Goal: Task Accomplishment & Management: Use online tool/utility

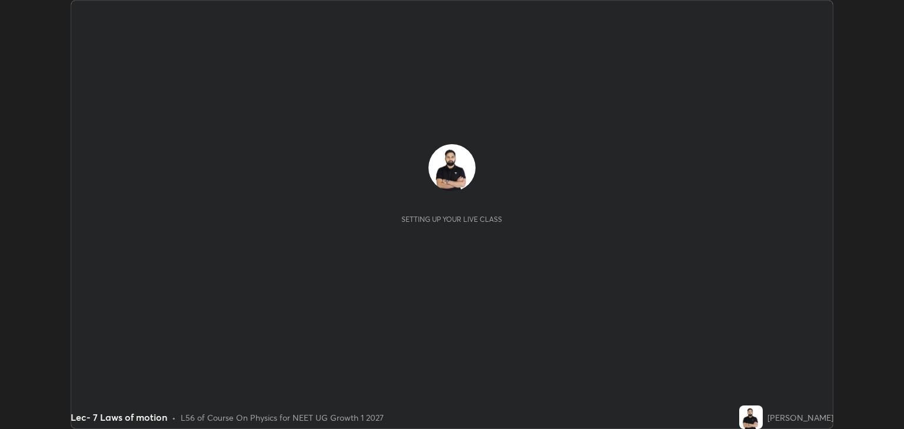
scroll to position [429, 904]
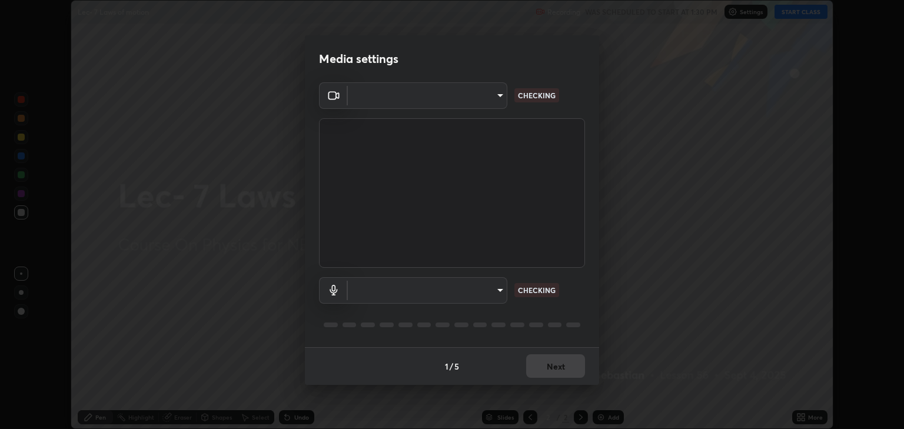
type input "6889e5757fad77820649456bc3a7e4ae290f4e048e3f3cb88d02d5782dedffd8"
type input "default"
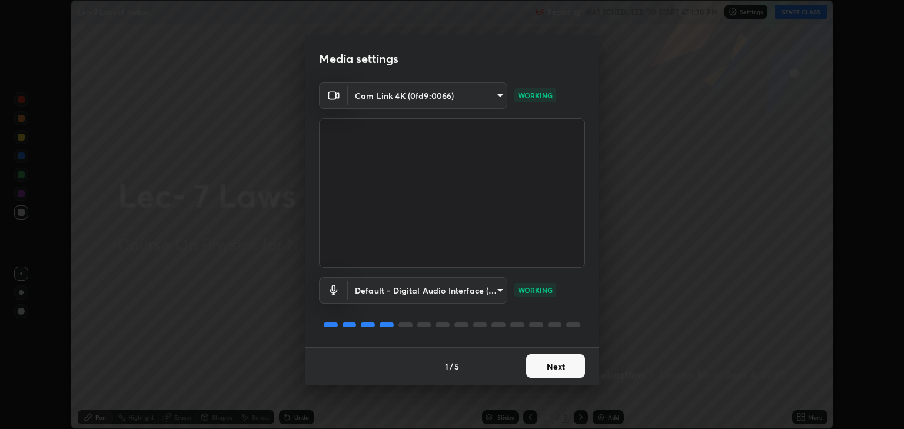
click at [558, 368] on button "Next" at bounding box center [555, 366] width 59 height 24
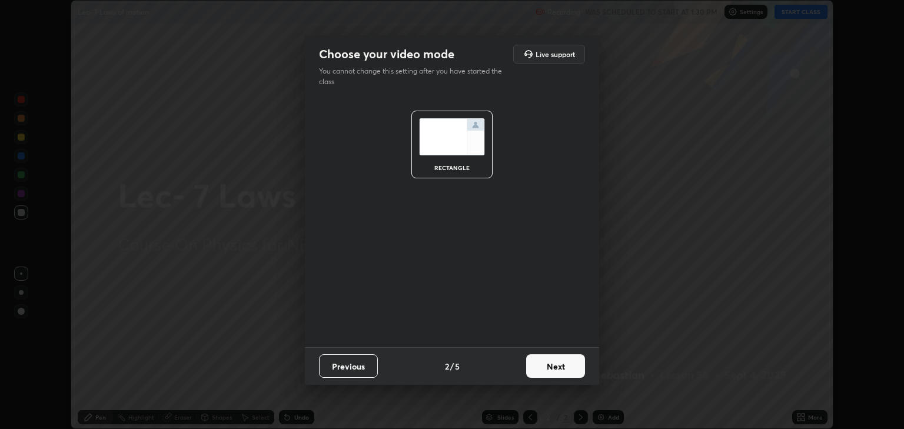
click at [558, 366] on button "Next" at bounding box center [555, 366] width 59 height 24
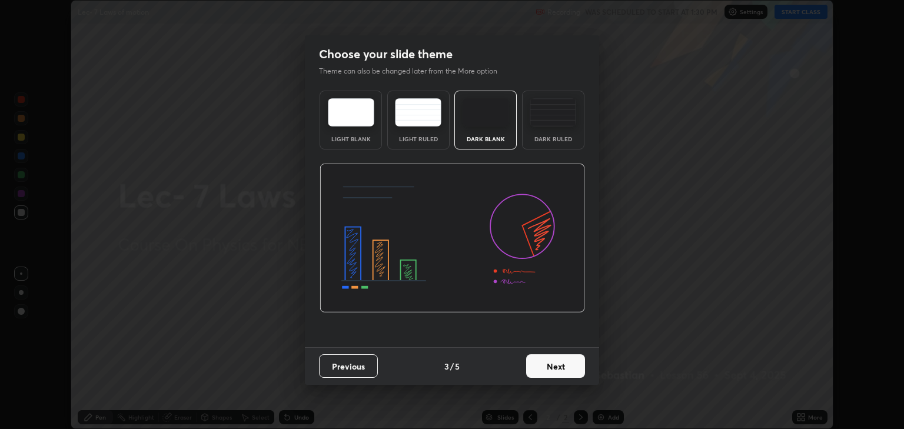
click at [558, 363] on button "Next" at bounding box center [555, 366] width 59 height 24
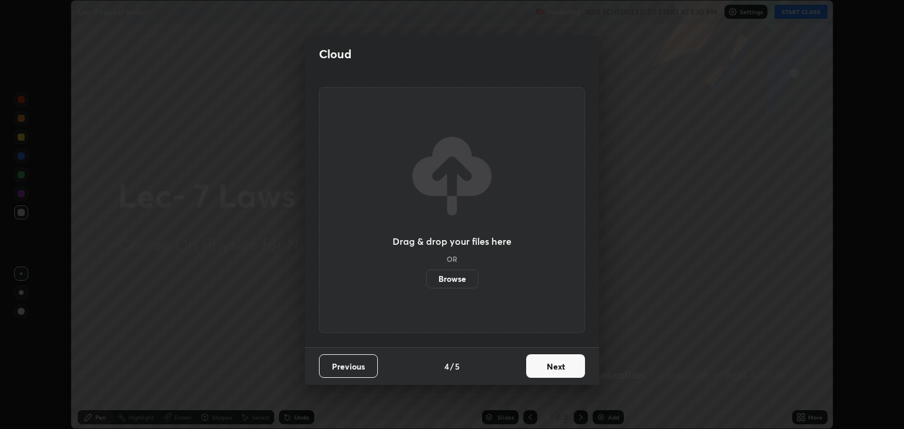
click at [557, 363] on button "Next" at bounding box center [555, 366] width 59 height 24
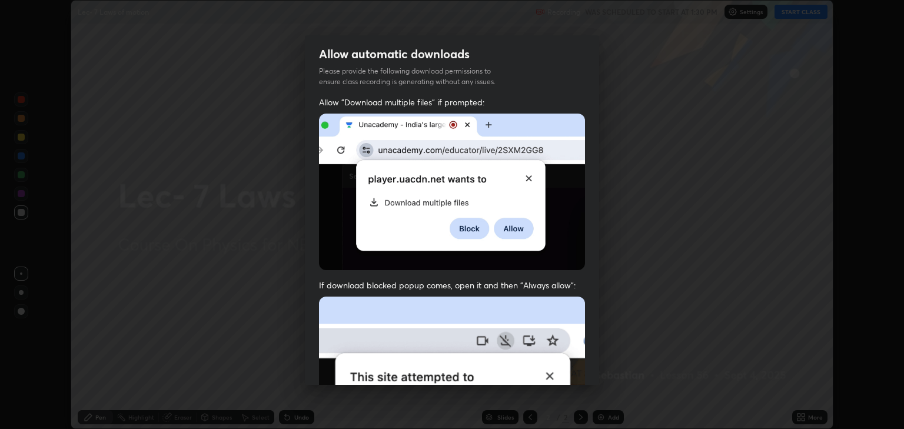
click at [558, 363] on img at bounding box center [452, 425] width 266 height 257
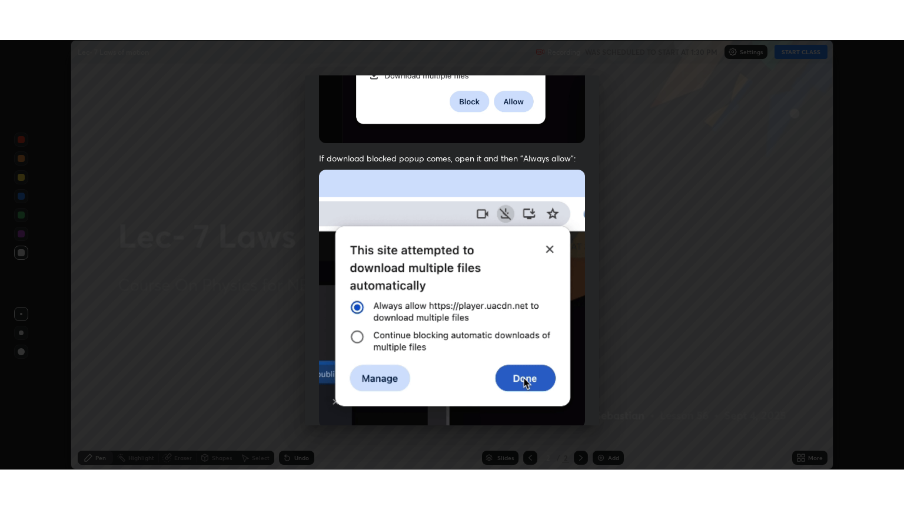
scroll to position [238, 0]
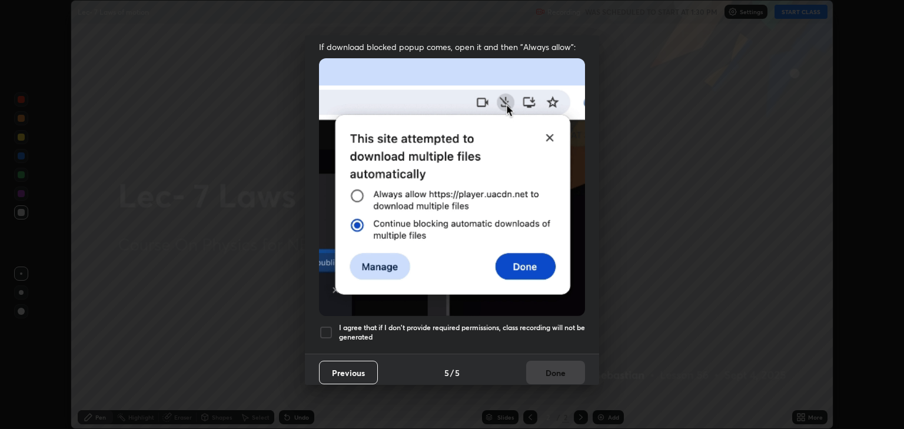
click at [327, 326] on div at bounding box center [326, 333] width 14 height 14
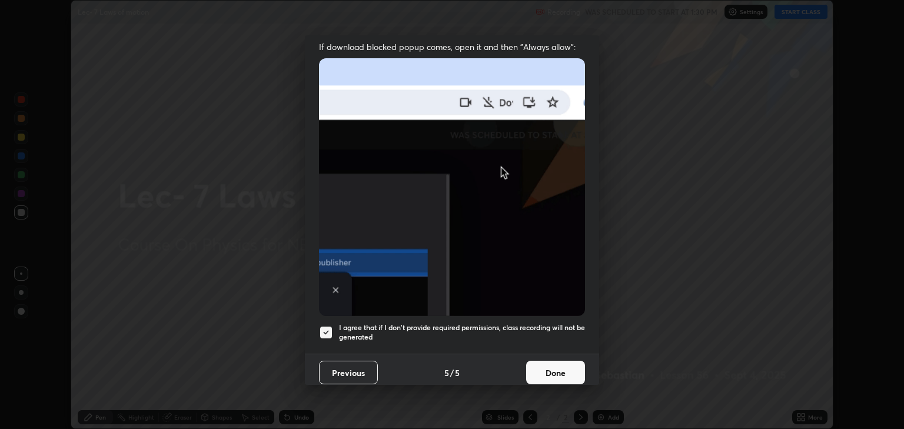
click at [552, 366] on button "Done" at bounding box center [555, 373] width 59 height 24
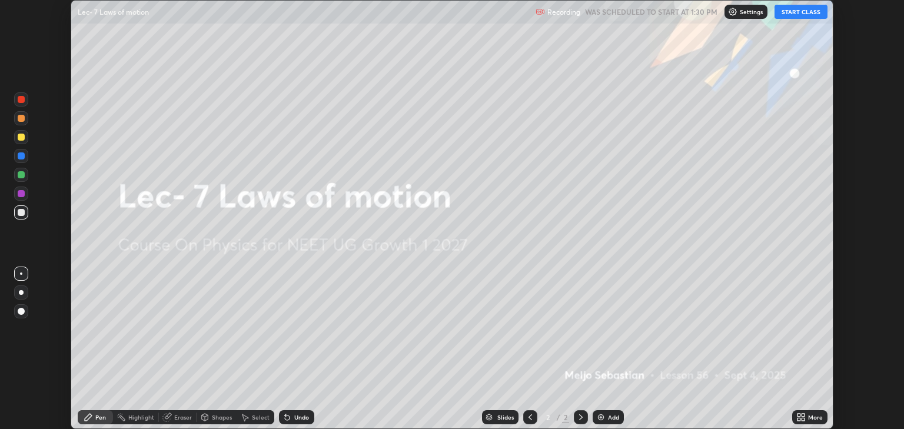
click at [808, 8] on button "START CLASS" at bounding box center [801, 12] width 53 height 14
click at [813, 415] on div "More" at bounding box center [815, 417] width 15 height 6
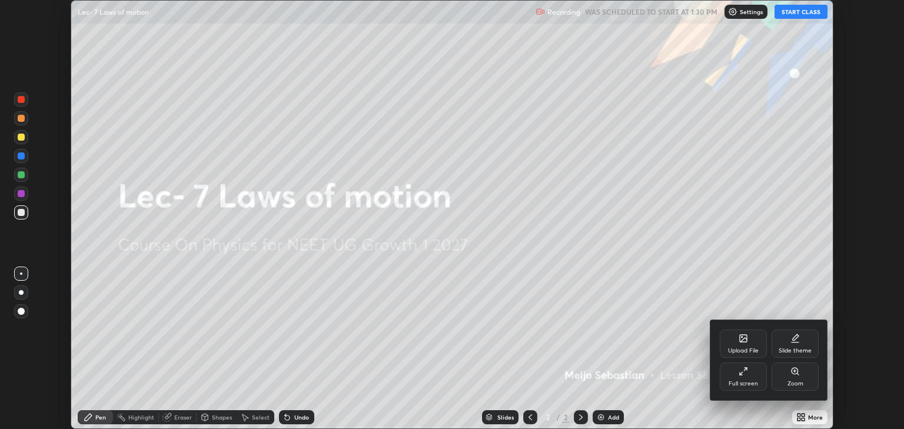
click at [755, 381] on div "Full screen" at bounding box center [743, 384] width 29 height 6
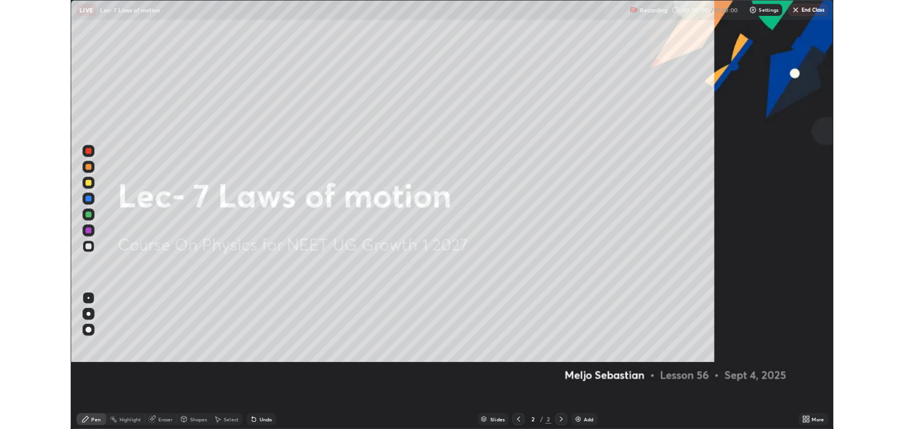
scroll to position [509, 904]
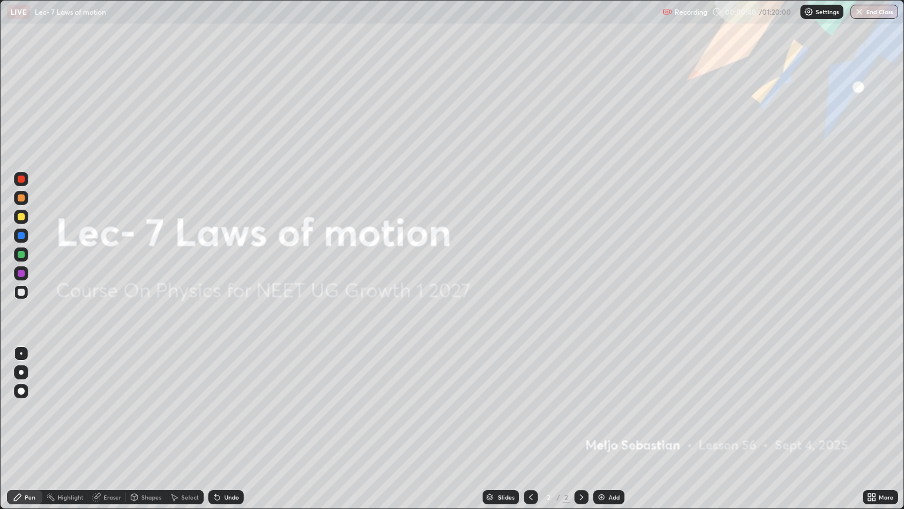
click at [605, 429] on img at bounding box center [601, 496] width 9 height 9
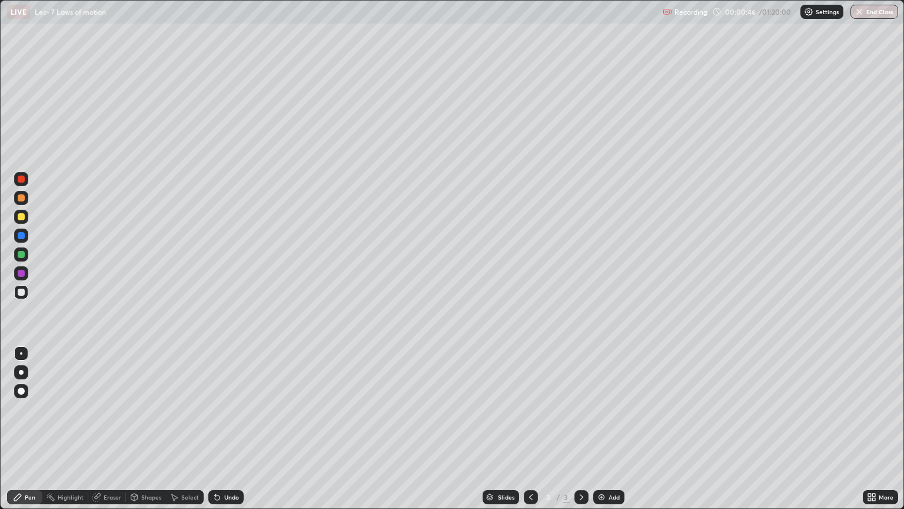
click at [21, 253] on div at bounding box center [21, 254] width 7 height 7
click at [225, 429] on div "Undo" at bounding box center [231, 497] width 15 height 6
click at [227, 429] on div "Undo" at bounding box center [231, 497] width 15 height 6
click at [193, 429] on div "Select" at bounding box center [190, 497] width 18 height 6
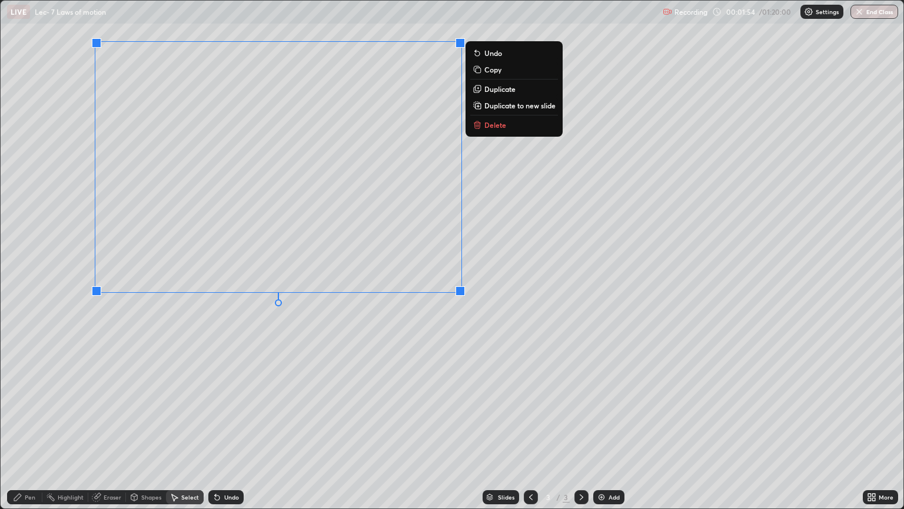
click at [28, 429] on div "Pen" at bounding box center [24, 497] width 35 height 14
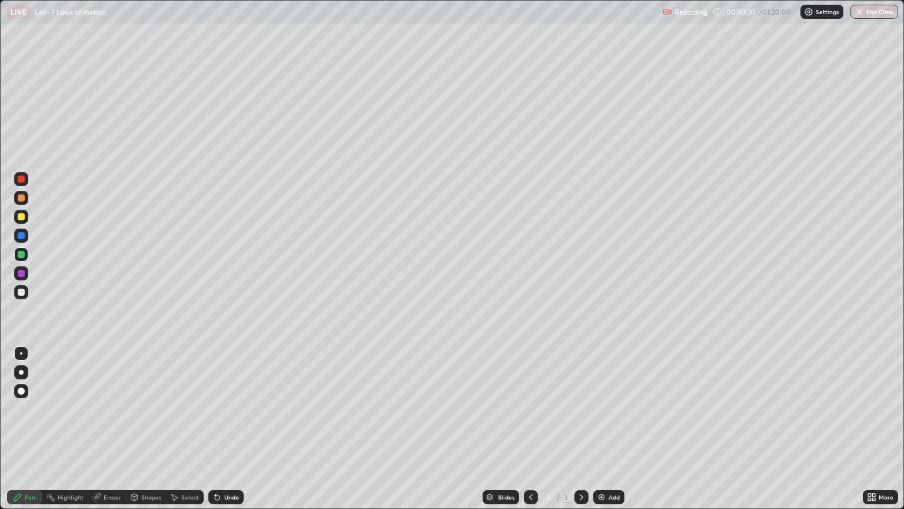
click at [21, 273] on div at bounding box center [21, 273] width 7 height 7
click at [224, 429] on div "Undo" at bounding box center [231, 497] width 15 height 6
click at [223, 429] on div "Undo" at bounding box center [225, 497] width 35 height 14
click at [221, 429] on div "Undo" at bounding box center [225, 497] width 35 height 14
click at [217, 429] on div "Undo" at bounding box center [225, 497] width 35 height 14
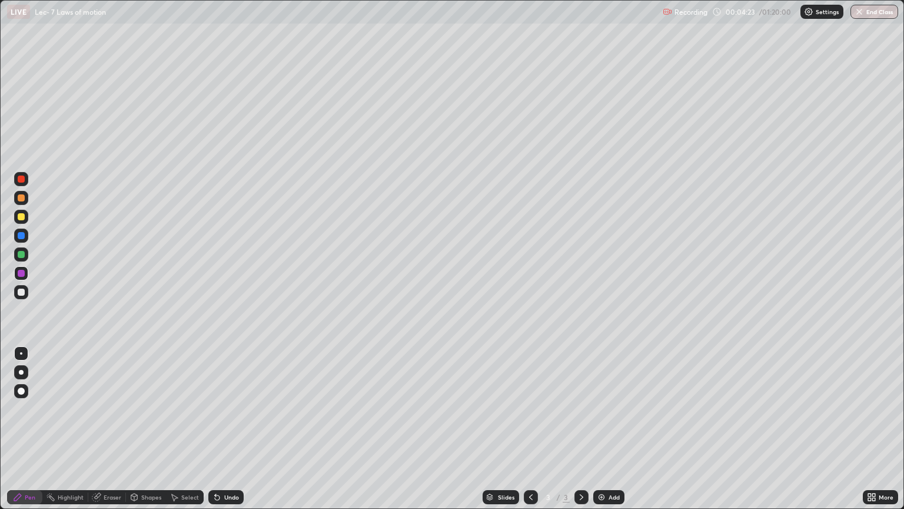
click at [214, 429] on div "Undo" at bounding box center [225, 497] width 35 height 14
click at [211, 429] on div "Undo" at bounding box center [225, 497] width 35 height 14
click at [209, 429] on div "Undo" at bounding box center [225, 497] width 35 height 14
click at [24, 256] on div at bounding box center [21, 254] width 7 height 7
click at [19, 219] on div at bounding box center [21, 216] width 7 height 7
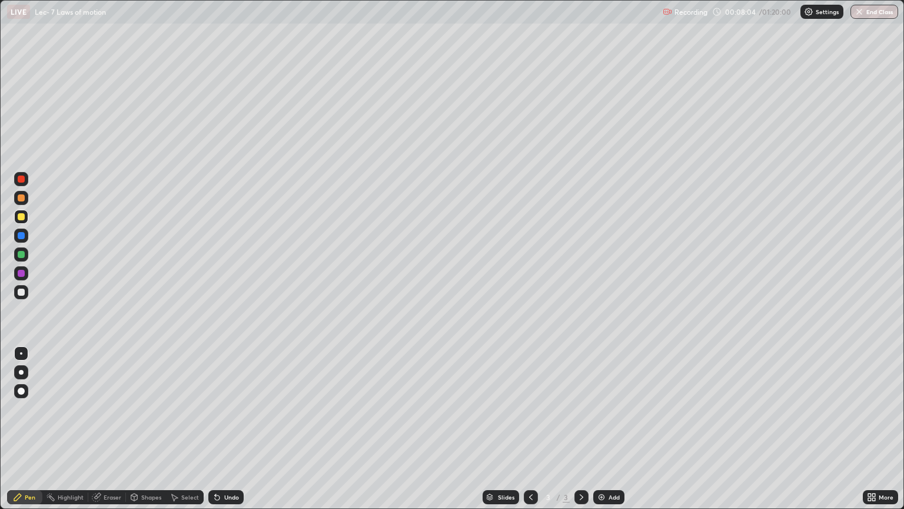
click at [224, 429] on div "Undo" at bounding box center [231, 497] width 15 height 6
click at [187, 429] on div "Select" at bounding box center [190, 497] width 18 height 6
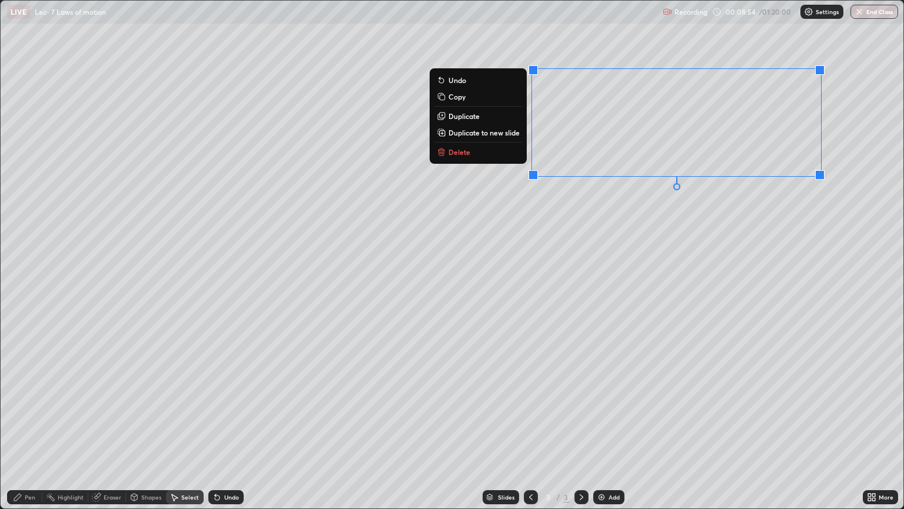
click at [29, 429] on div "Pen" at bounding box center [30, 497] width 11 height 6
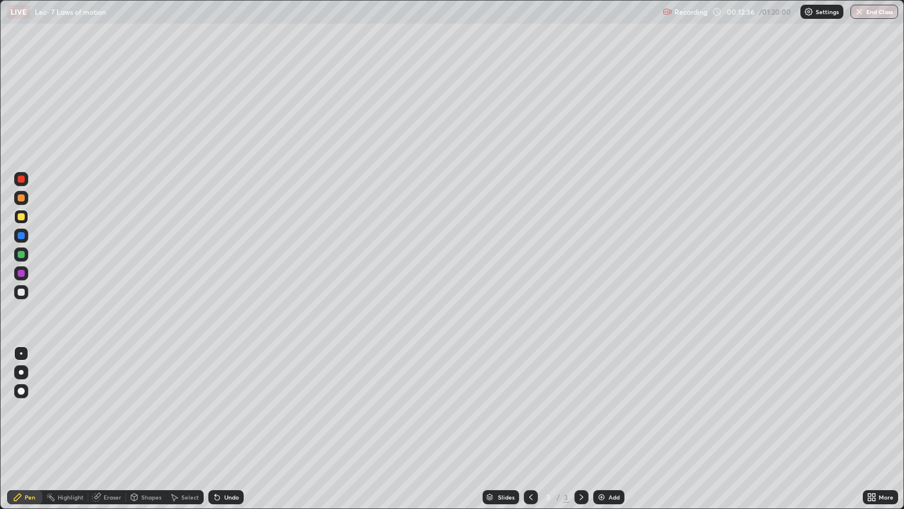
click at [601, 429] on img at bounding box center [601, 496] width 9 height 9
click at [530, 429] on icon at bounding box center [530, 496] width 9 height 9
click at [581, 429] on icon at bounding box center [581, 496] width 9 height 9
click at [236, 429] on div "Undo" at bounding box center [231, 497] width 15 height 6
click at [228, 429] on div "Undo" at bounding box center [231, 497] width 15 height 6
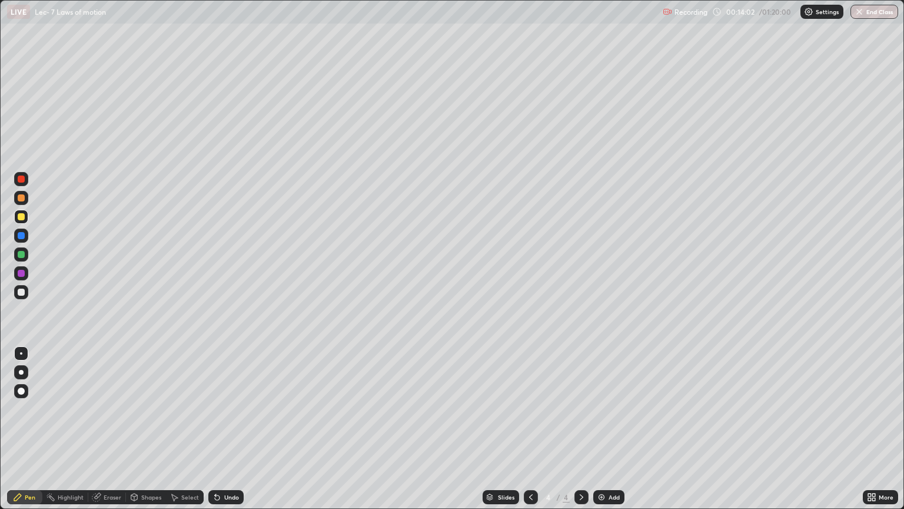
click at [19, 290] on div at bounding box center [21, 291] width 7 height 7
click at [187, 429] on div "Select" at bounding box center [190, 497] width 18 height 6
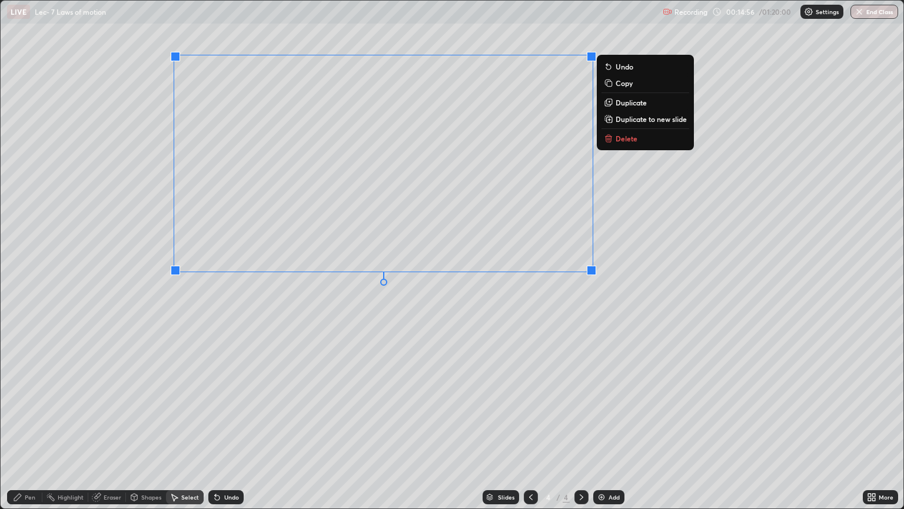
click at [27, 429] on div "Pen" at bounding box center [30, 497] width 11 height 6
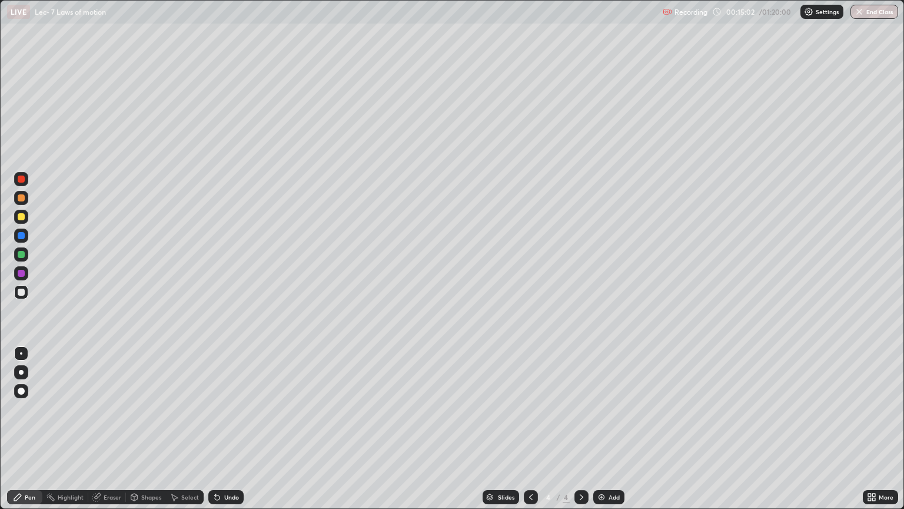
click at [107, 429] on div "Eraser" at bounding box center [113, 497] width 18 height 6
click at [29, 429] on div "Pen" at bounding box center [30, 497] width 11 height 6
click at [530, 429] on icon at bounding box center [530, 496] width 9 height 9
click at [579, 429] on icon at bounding box center [581, 496] width 9 height 9
click at [221, 429] on div "Undo" at bounding box center [225, 497] width 35 height 14
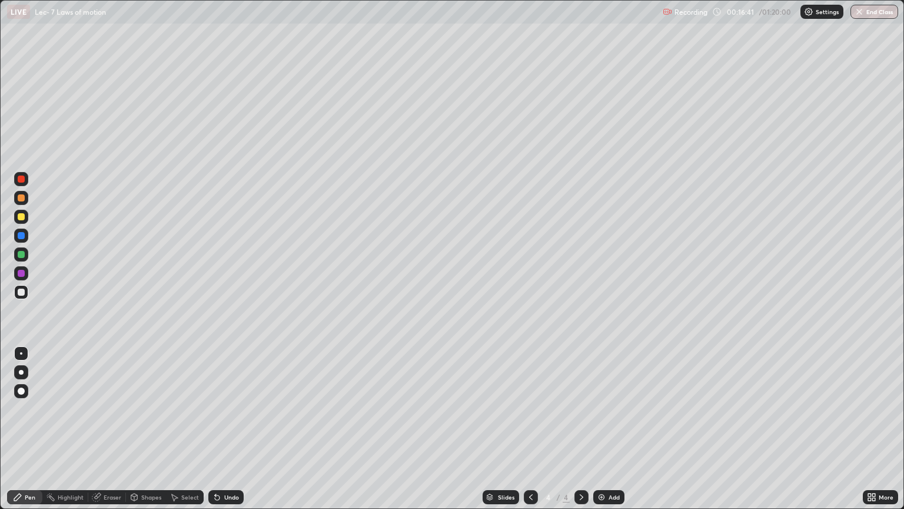
click at [221, 429] on div "Undo" at bounding box center [225, 497] width 35 height 14
click at [226, 429] on div "Undo" at bounding box center [225, 497] width 35 height 14
click at [223, 429] on div "Undo" at bounding box center [225, 497] width 35 height 14
click at [16, 255] on div at bounding box center [21, 254] width 14 height 14
click at [226, 429] on div "Undo" at bounding box center [225, 497] width 35 height 14
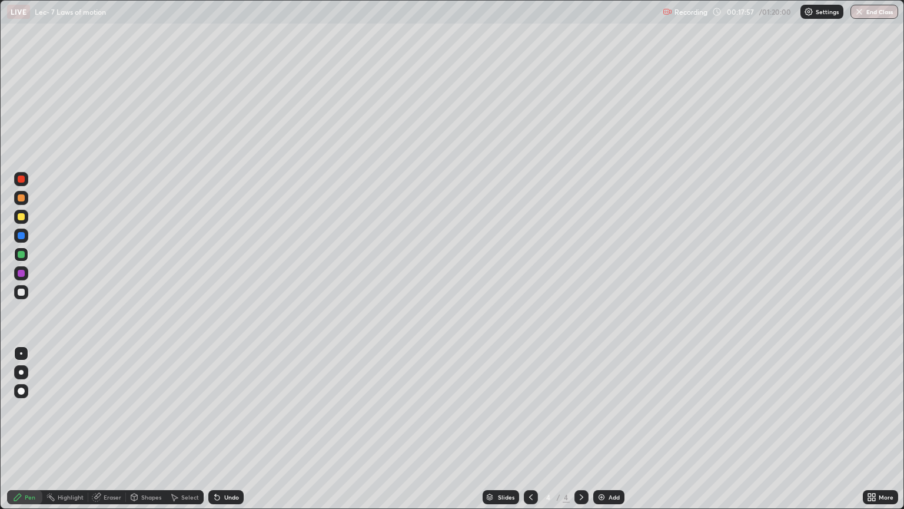
click at [224, 429] on div "Undo" at bounding box center [231, 497] width 15 height 6
click at [23, 219] on div at bounding box center [21, 216] width 7 height 7
click at [221, 429] on div "Undo" at bounding box center [225, 497] width 35 height 14
click at [224, 429] on div "Undo" at bounding box center [231, 497] width 15 height 6
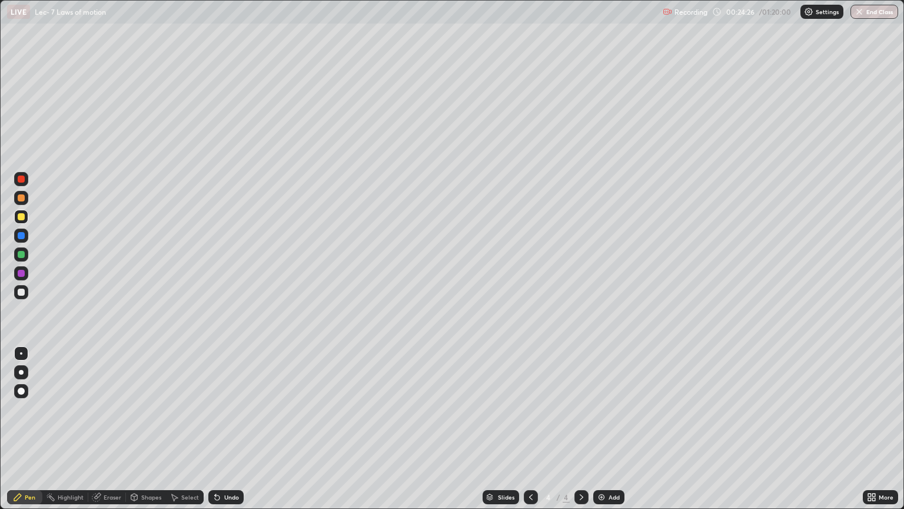
click at [222, 429] on div "Undo" at bounding box center [225, 497] width 35 height 14
click at [21, 180] on div at bounding box center [21, 178] width 7 height 7
click at [605, 429] on img at bounding box center [601, 496] width 9 height 9
click at [20, 217] on div at bounding box center [21, 216] width 7 height 7
click at [224, 429] on div "Undo" at bounding box center [231, 497] width 15 height 6
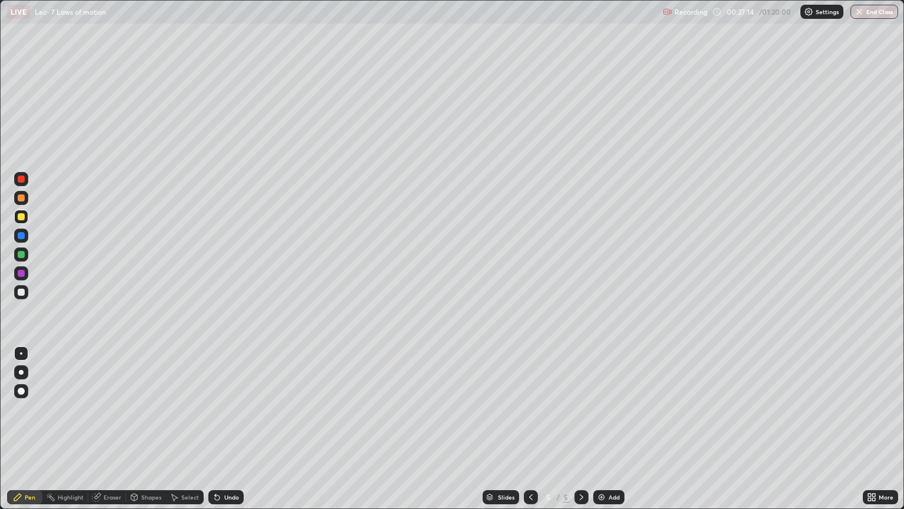
click at [220, 429] on div "Undo" at bounding box center [225, 497] width 35 height 14
click at [224, 429] on div "Undo" at bounding box center [231, 497] width 15 height 6
click at [530, 429] on icon at bounding box center [530, 496] width 9 height 9
click at [578, 429] on icon at bounding box center [581, 496] width 9 height 9
click at [21, 255] on div at bounding box center [21, 254] width 7 height 7
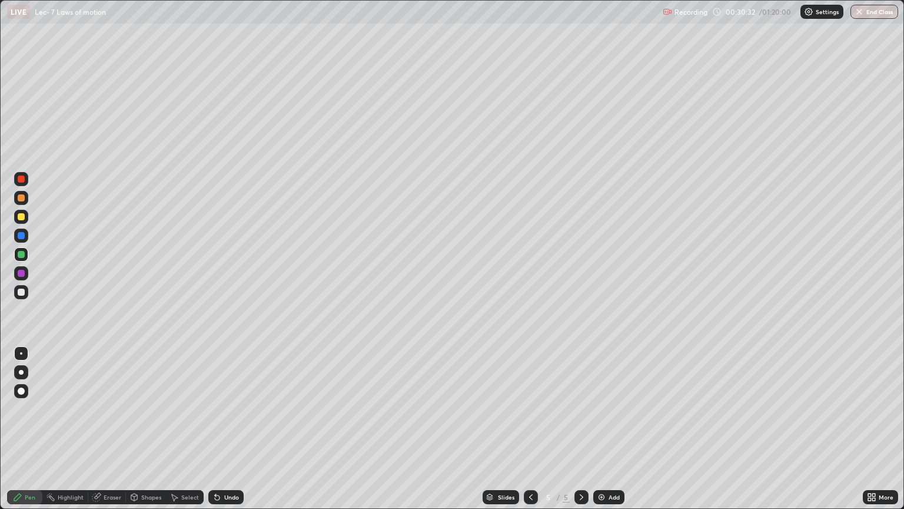
click at [18, 272] on div at bounding box center [21, 273] width 7 height 7
click at [182, 429] on div "Select" at bounding box center [190, 497] width 18 height 6
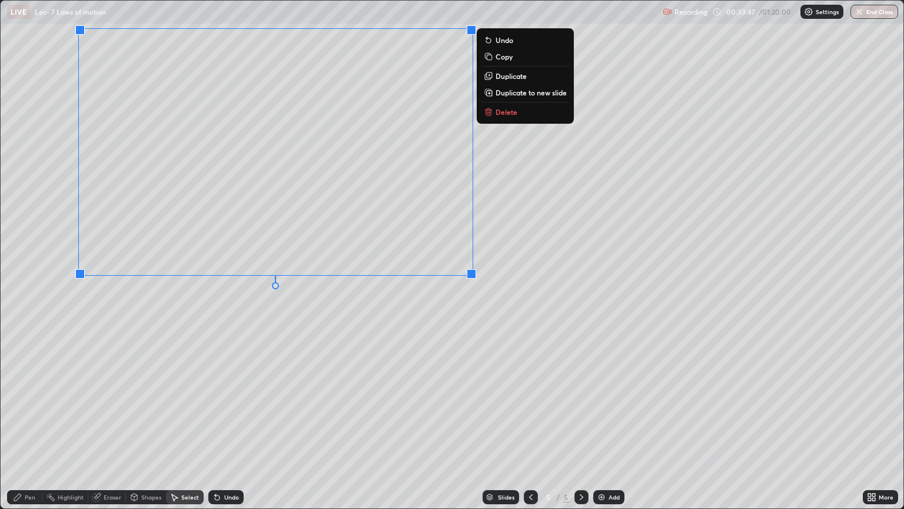
click at [28, 429] on div "Pen" at bounding box center [30, 497] width 11 height 6
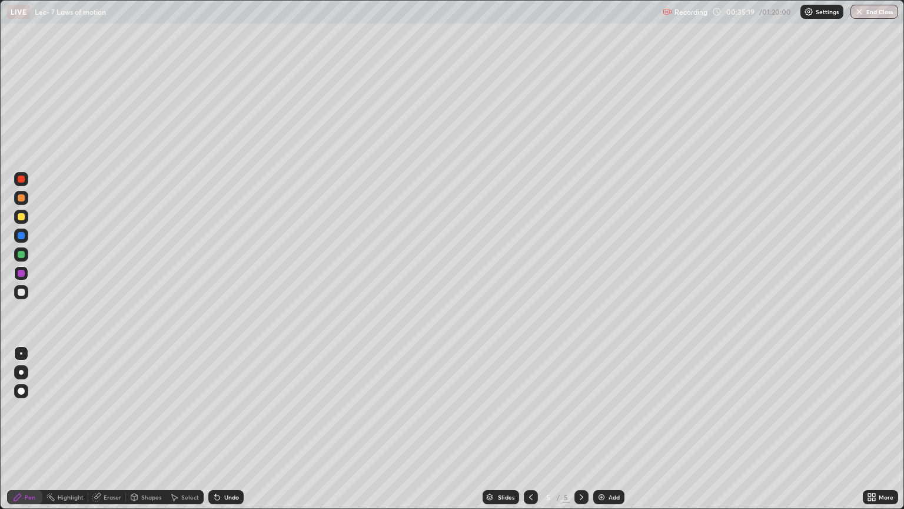
click at [21, 255] on div at bounding box center [21, 254] width 7 height 7
click at [107, 429] on div "Eraser" at bounding box center [107, 497] width 38 height 14
click at [21, 429] on div "Pen" at bounding box center [24, 497] width 35 height 14
click at [186, 429] on div "Select" at bounding box center [190, 497] width 18 height 6
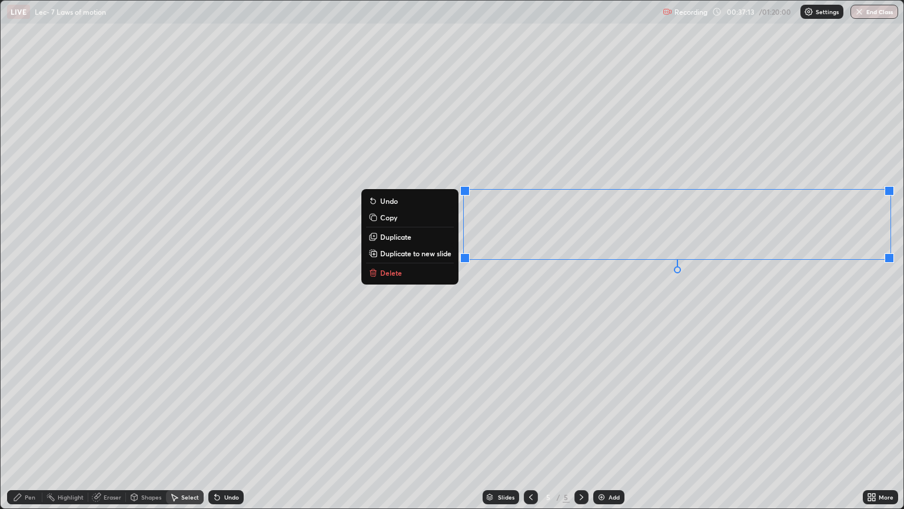
click at [25, 429] on div "Pen" at bounding box center [30, 497] width 11 height 6
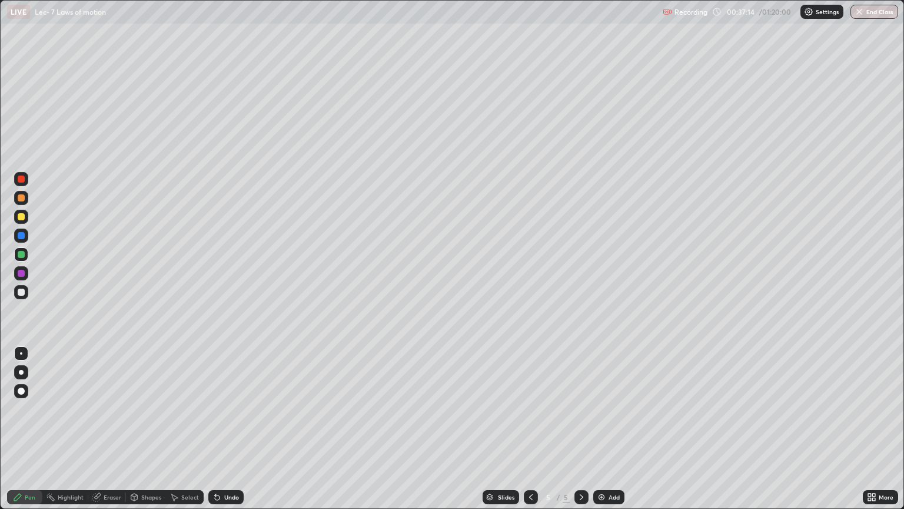
click at [18, 215] on div at bounding box center [21, 216] width 7 height 7
click at [106, 429] on div "Eraser" at bounding box center [113, 497] width 18 height 6
click at [29, 429] on div "Pen" at bounding box center [30, 497] width 11 height 6
click at [609, 429] on div "Add" at bounding box center [614, 497] width 11 height 6
click at [22, 200] on div at bounding box center [21, 197] width 7 height 7
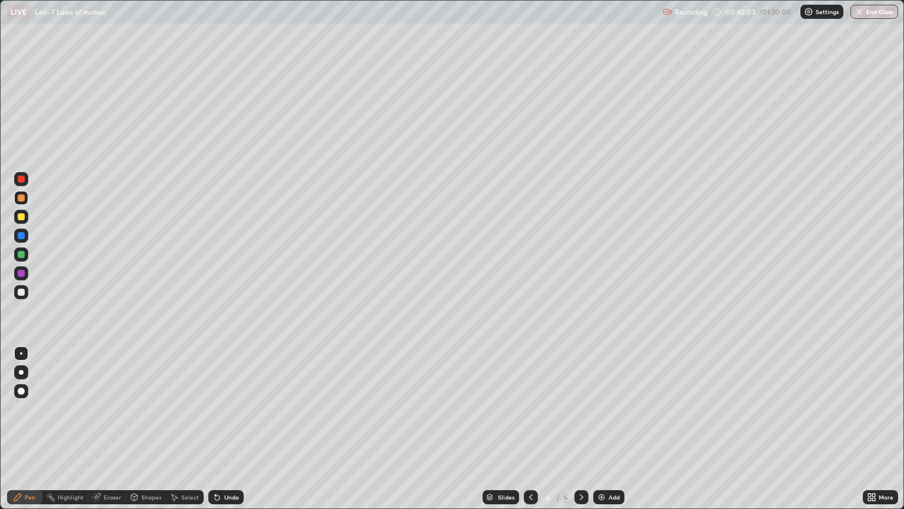
click at [113, 429] on div "Eraser" at bounding box center [107, 497] width 38 height 14
click at [25, 429] on div "Pen" at bounding box center [30, 497] width 11 height 6
click at [107, 429] on div "Eraser" at bounding box center [113, 497] width 18 height 6
click at [29, 429] on div "Pen" at bounding box center [30, 497] width 11 height 6
click at [22, 256] on div at bounding box center [21, 254] width 7 height 7
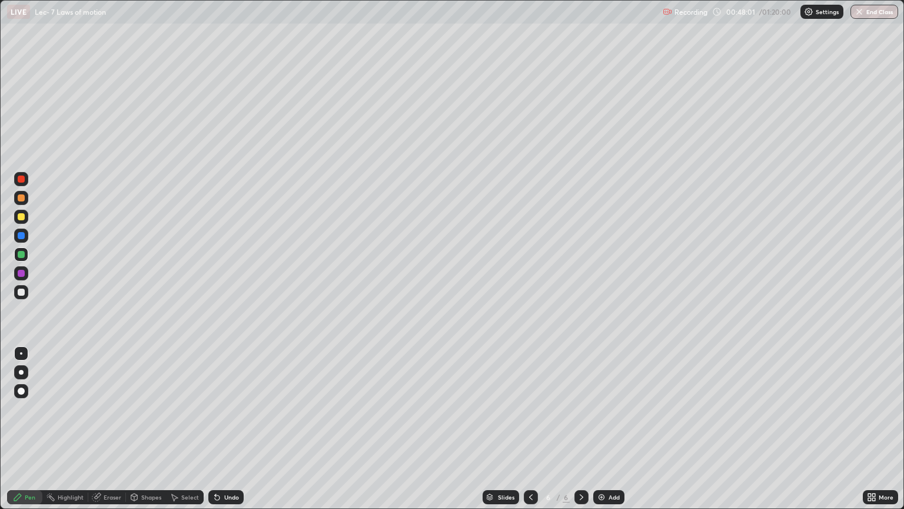
click at [229, 429] on div "Undo" at bounding box center [231, 497] width 15 height 6
click at [226, 429] on div "Undo" at bounding box center [225, 497] width 35 height 14
click at [186, 429] on div "Select" at bounding box center [190, 497] width 18 height 6
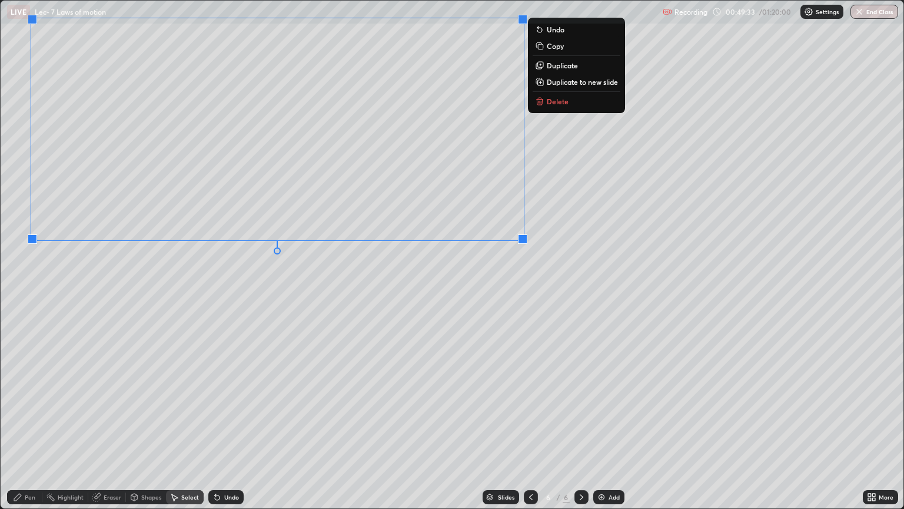
click at [18, 429] on icon at bounding box center [17, 496] width 9 height 9
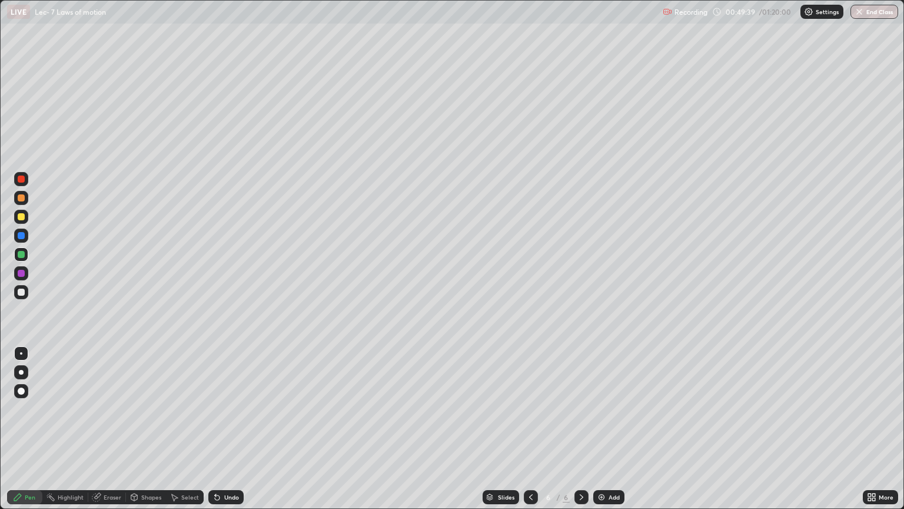
click at [20, 254] on div at bounding box center [21, 254] width 7 height 7
click at [23, 215] on div at bounding box center [21, 216] width 7 height 7
click at [224, 429] on div "Undo" at bounding box center [225, 497] width 35 height 14
click at [223, 429] on div "Undo" at bounding box center [225, 497] width 35 height 14
click at [219, 429] on icon at bounding box center [217, 496] width 9 height 9
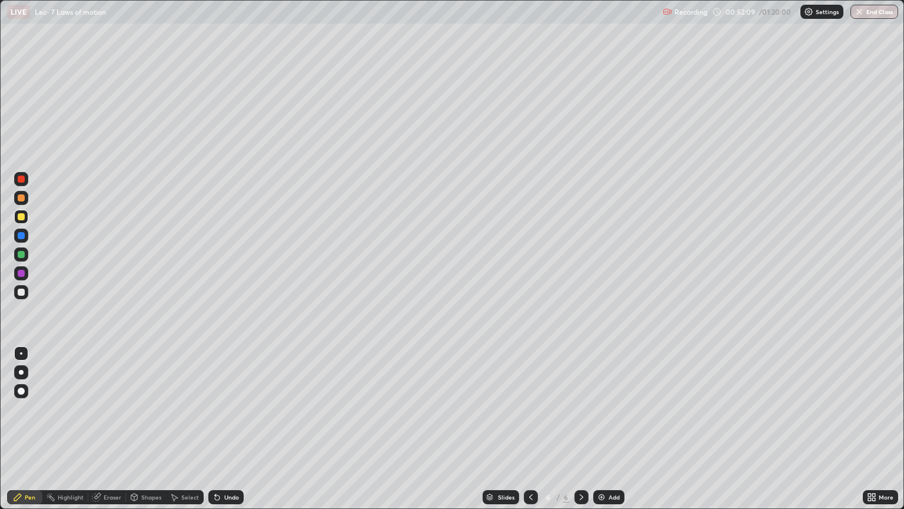
click at [186, 429] on div "Select" at bounding box center [190, 497] width 18 height 6
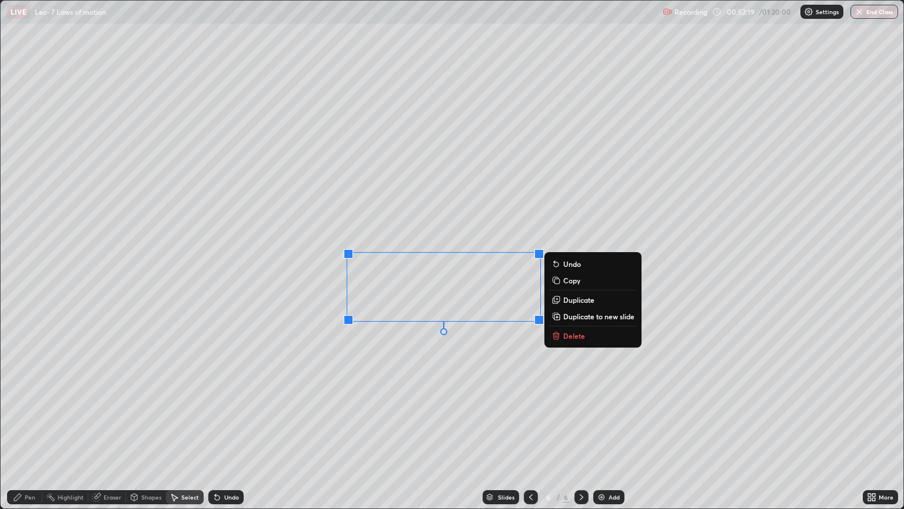
click at [22, 429] on icon at bounding box center [17, 496] width 9 height 9
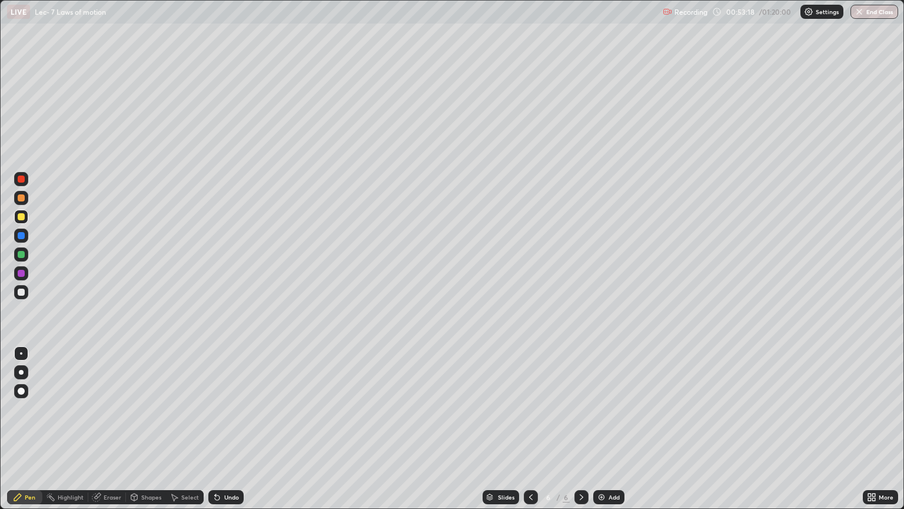
click at [22, 177] on div at bounding box center [21, 178] width 7 height 7
click at [179, 429] on div "Select" at bounding box center [185, 497] width 38 height 14
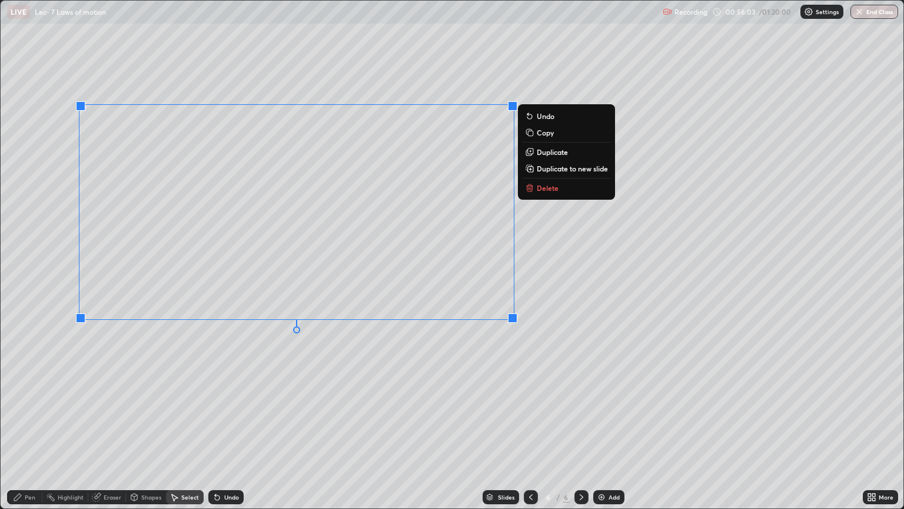
click at [224, 429] on div "Undo" at bounding box center [231, 497] width 15 height 6
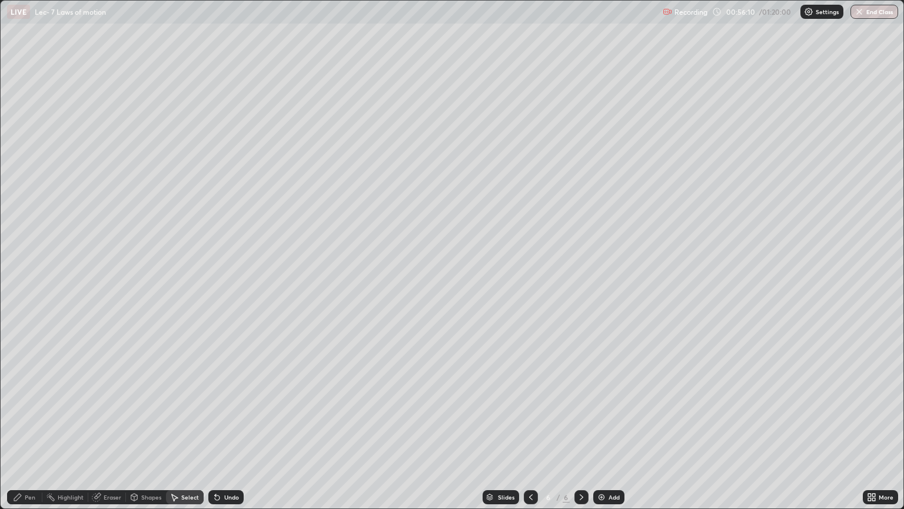
click at [19, 429] on div "Pen" at bounding box center [24, 497] width 35 height 14
click at [19, 257] on div at bounding box center [21, 254] width 7 height 7
click at [19, 214] on div at bounding box center [21, 216] width 7 height 7
click at [605, 429] on img at bounding box center [601, 496] width 9 height 9
click at [530, 429] on icon at bounding box center [530, 496] width 9 height 9
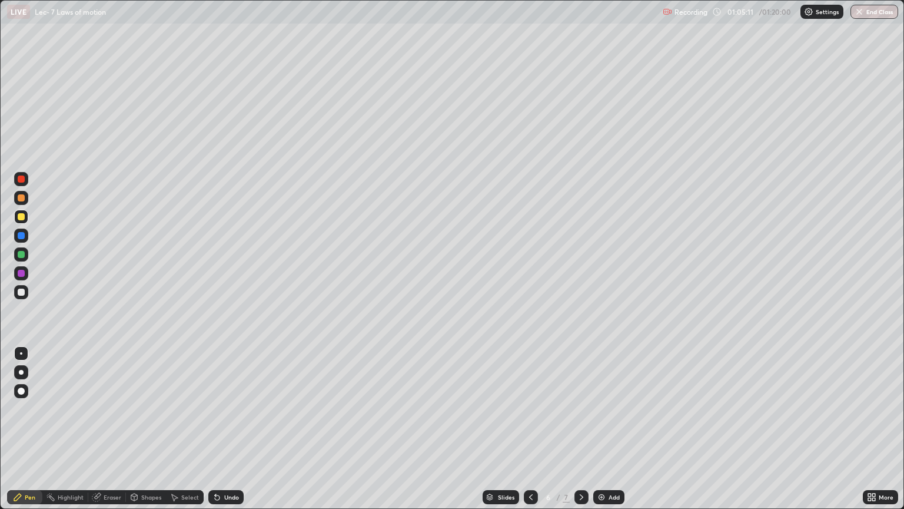
click at [577, 429] on icon at bounding box center [581, 496] width 9 height 9
click at [187, 429] on div "Select" at bounding box center [190, 497] width 18 height 6
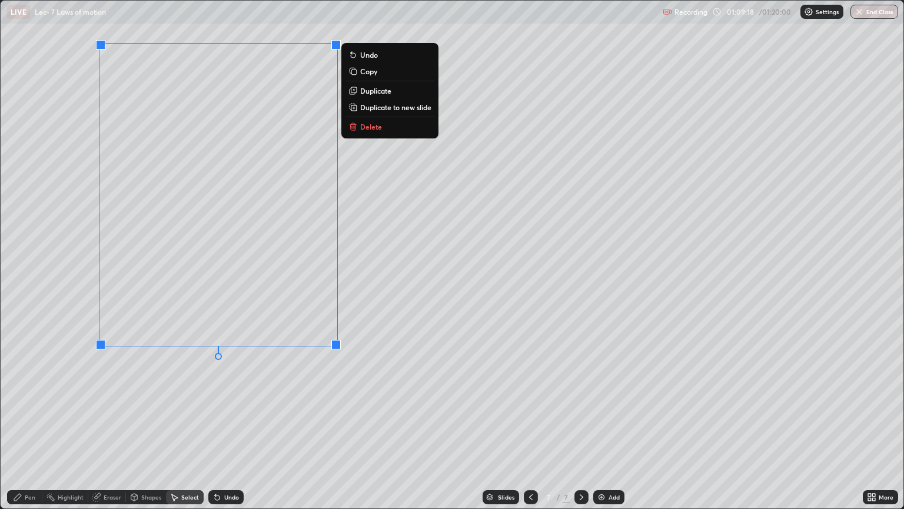
click at [27, 429] on div "Pen" at bounding box center [30, 497] width 11 height 6
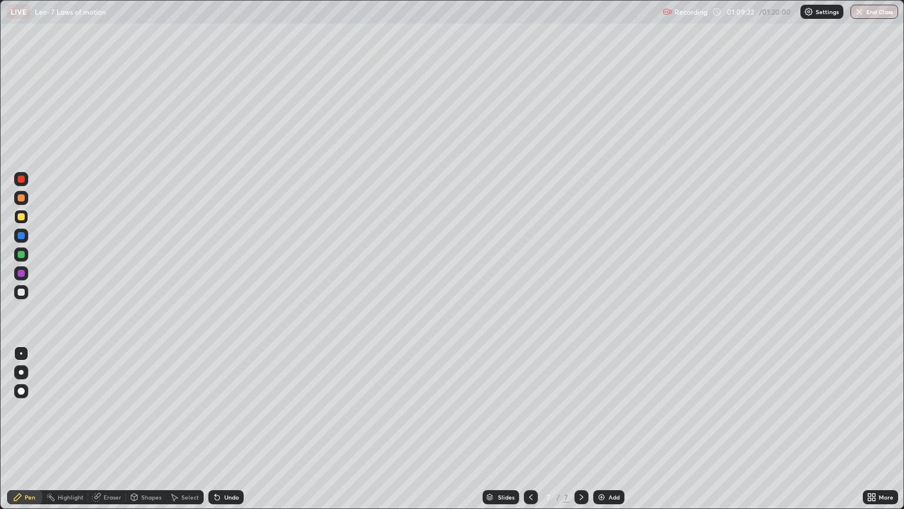
click at [19, 255] on div at bounding box center [21, 254] width 7 height 7
click at [220, 429] on div "Undo" at bounding box center [225, 497] width 35 height 14
click at [21, 272] on div at bounding box center [21, 273] width 7 height 7
click at [220, 429] on div "Undo" at bounding box center [225, 497] width 35 height 14
click at [179, 429] on div "Select" at bounding box center [185, 497] width 38 height 14
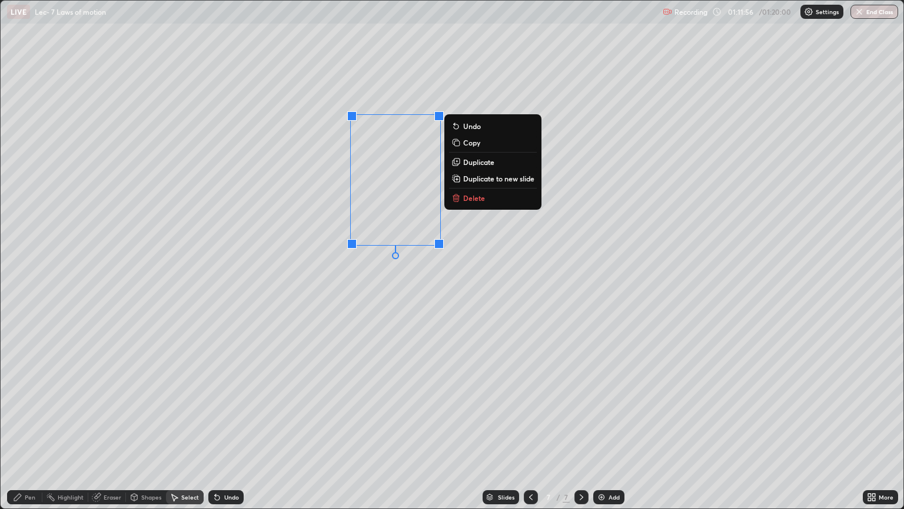
click at [32, 429] on div "Pen" at bounding box center [24, 497] width 35 height 14
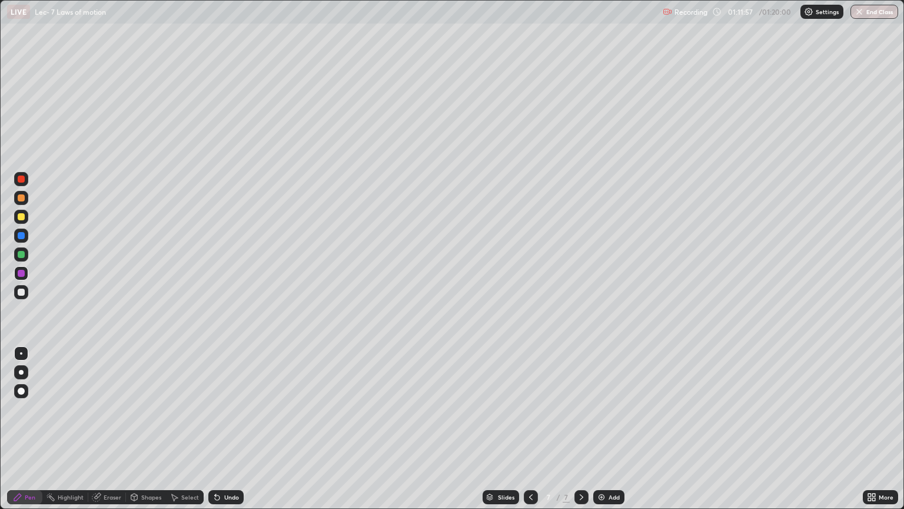
click at [18, 255] on div at bounding box center [21, 254] width 7 height 7
click at [226, 429] on div "Undo" at bounding box center [231, 497] width 15 height 6
click at [227, 429] on div "Undo" at bounding box center [231, 497] width 15 height 6
click at [233, 429] on div "Undo" at bounding box center [231, 497] width 15 height 6
click at [19, 275] on div at bounding box center [21, 273] width 7 height 7
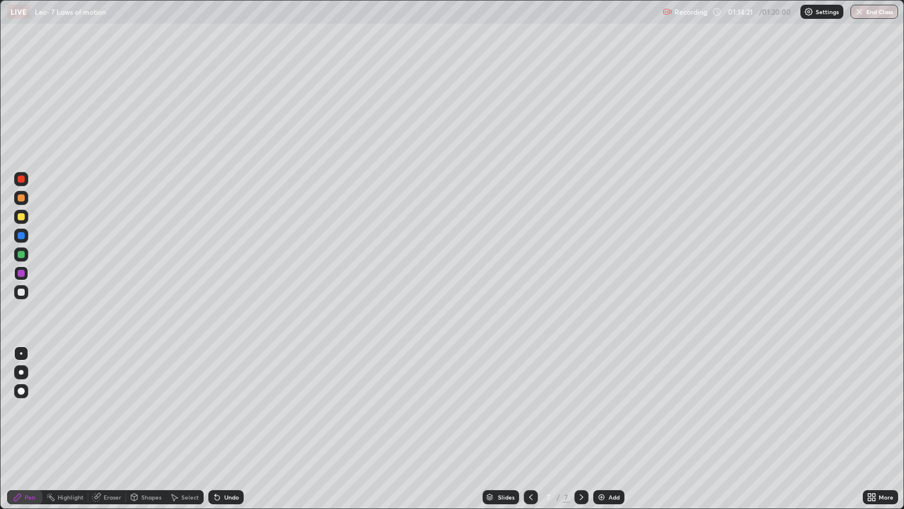
click at [224, 429] on div "Undo" at bounding box center [231, 497] width 15 height 6
click at [220, 429] on div "Undo" at bounding box center [225, 497] width 35 height 14
click at [19, 257] on div at bounding box center [21, 254] width 7 height 7
click at [224, 429] on div "Undo" at bounding box center [231, 497] width 15 height 6
click at [105, 429] on div "Eraser" at bounding box center [113, 497] width 18 height 6
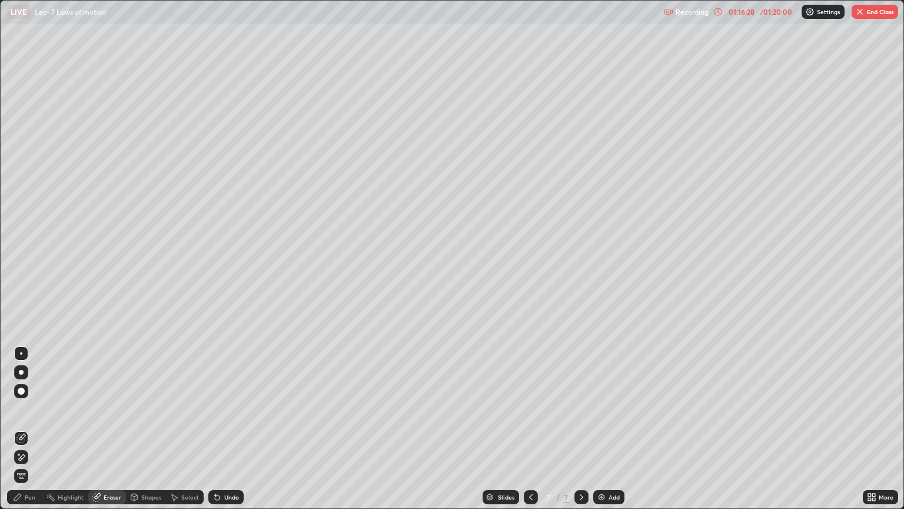
click at [32, 429] on div "Pen" at bounding box center [30, 497] width 11 height 6
click at [24, 278] on div at bounding box center [21, 273] width 14 height 14
click at [602, 429] on img at bounding box center [601, 496] width 9 height 9
click at [149, 429] on div "Shapes" at bounding box center [151, 497] width 20 height 6
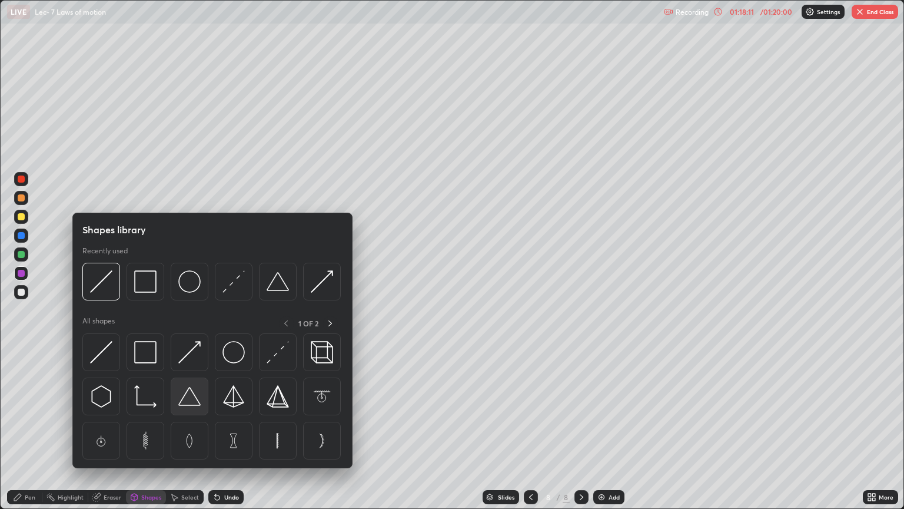
click at [188, 399] on img at bounding box center [189, 396] width 22 height 22
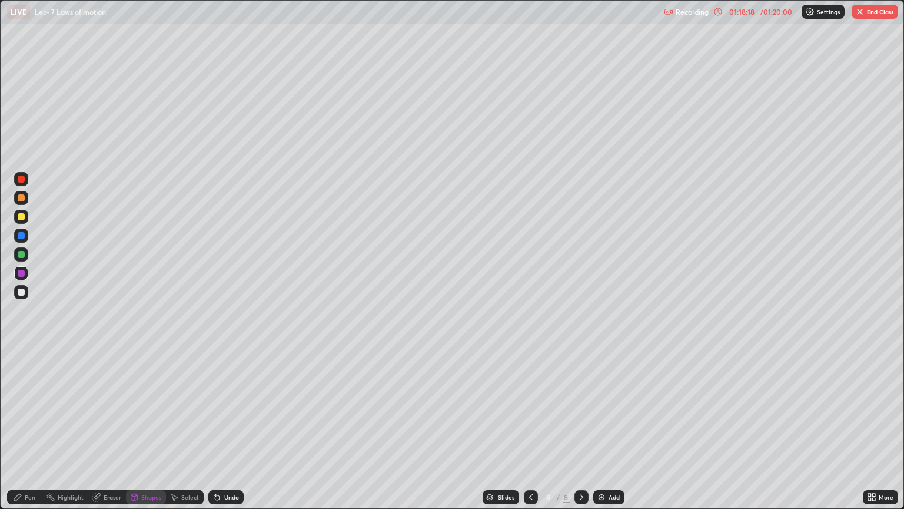
click at [22, 429] on div "Pen" at bounding box center [24, 497] width 35 height 14
click at [21, 215] on div at bounding box center [21, 216] width 7 height 7
click at [229, 429] on div "Undo" at bounding box center [231, 497] width 15 height 6
click at [228, 429] on div "Undo" at bounding box center [231, 497] width 15 height 6
click at [229, 429] on div "Undo" at bounding box center [231, 497] width 15 height 6
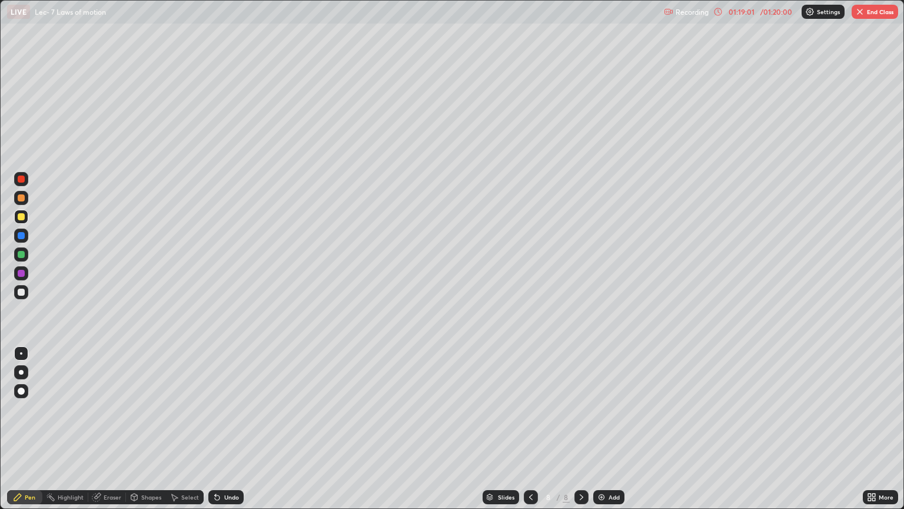
click at [228, 429] on div "Undo" at bounding box center [231, 497] width 15 height 6
click at [221, 429] on div "Undo" at bounding box center [225, 497] width 35 height 14
click at [192, 429] on div "Select" at bounding box center [190, 497] width 18 height 6
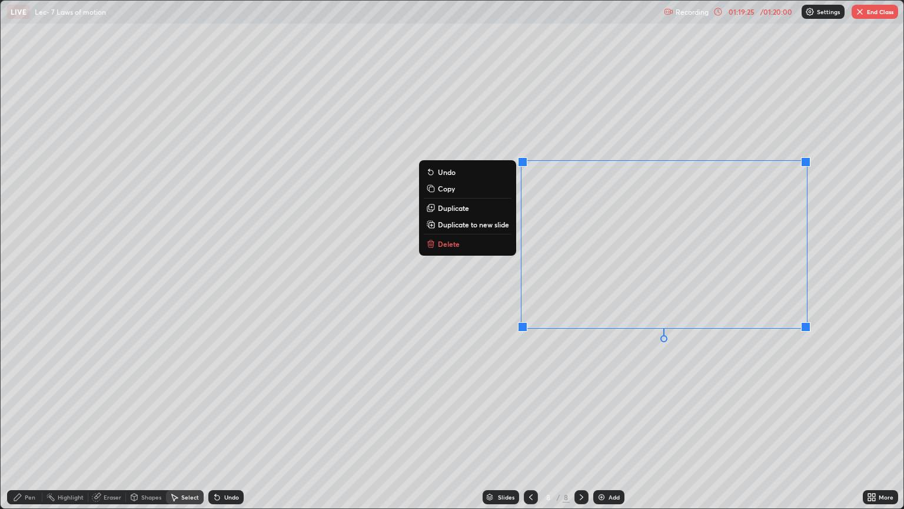
click at [34, 429] on div "Pen" at bounding box center [30, 497] width 11 height 6
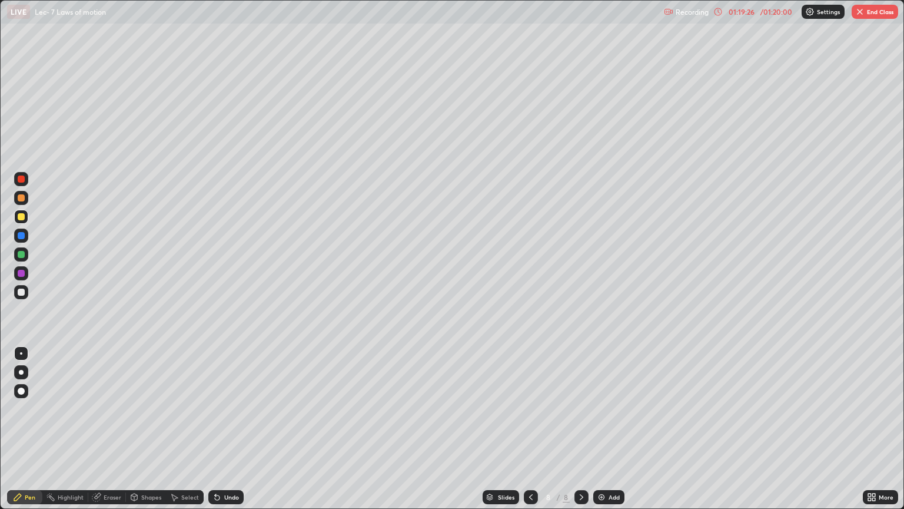
click at [20, 273] on div at bounding box center [21, 273] width 7 height 7
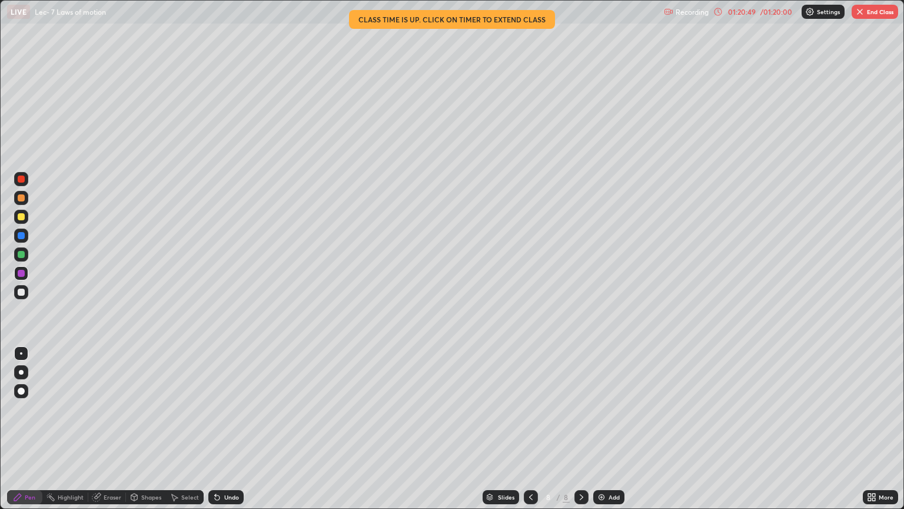
click at [20, 216] on div at bounding box center [21, 216] width 7 height 7
click at [878, 13] on button "End Class" at bounding box center [875, 12] width 47 height 14
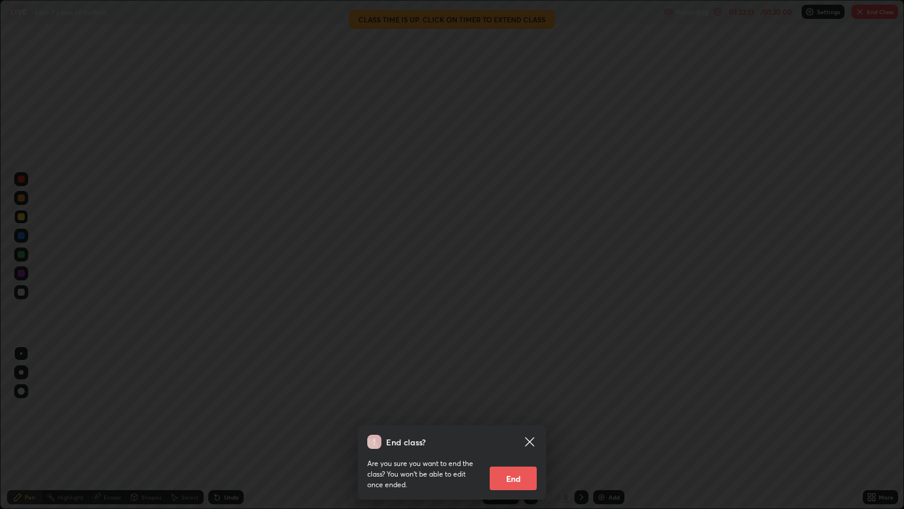
click at [522, 429] on button "End" at bounding box center [513, 478] width 47 height 24
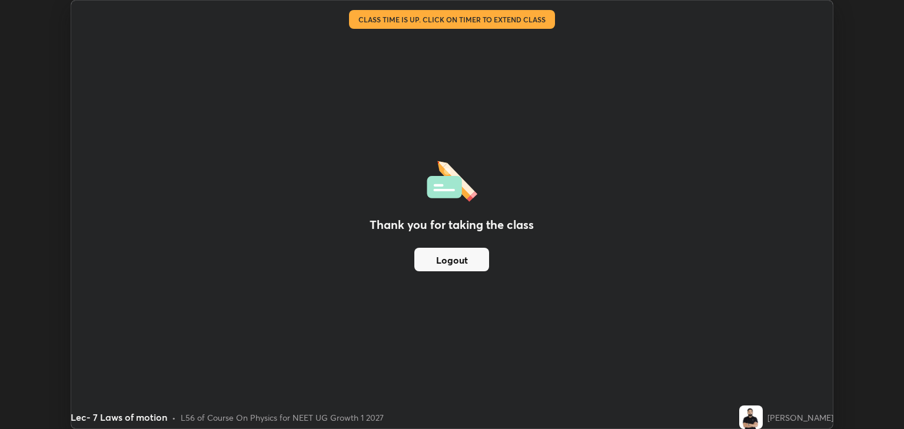
scroll to position [58448, 57973]
